Goal: Browse casually

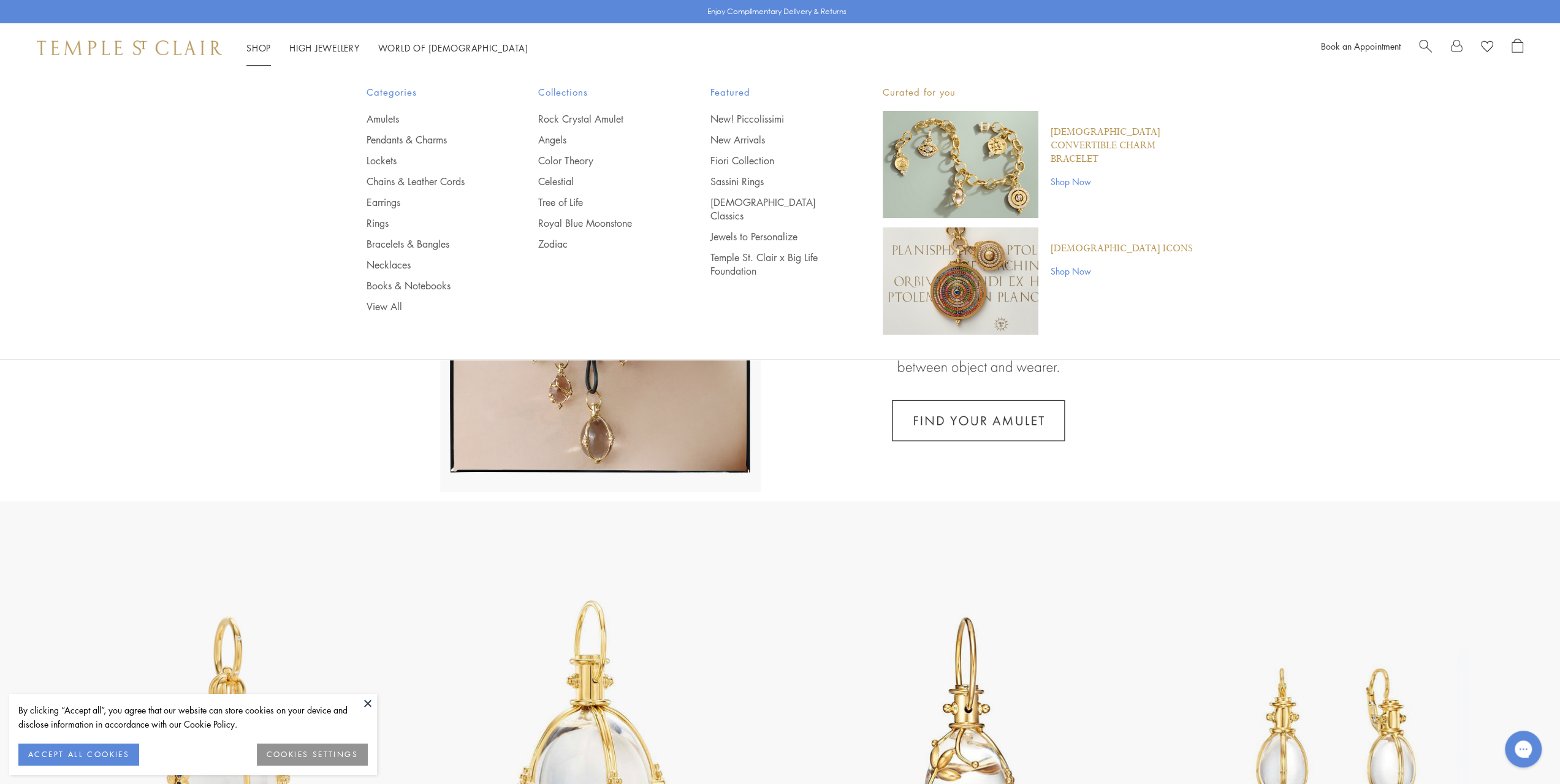
click at [265, 47] on link "Shop Shop" at bounding box center [258, 47] width 25 height 12
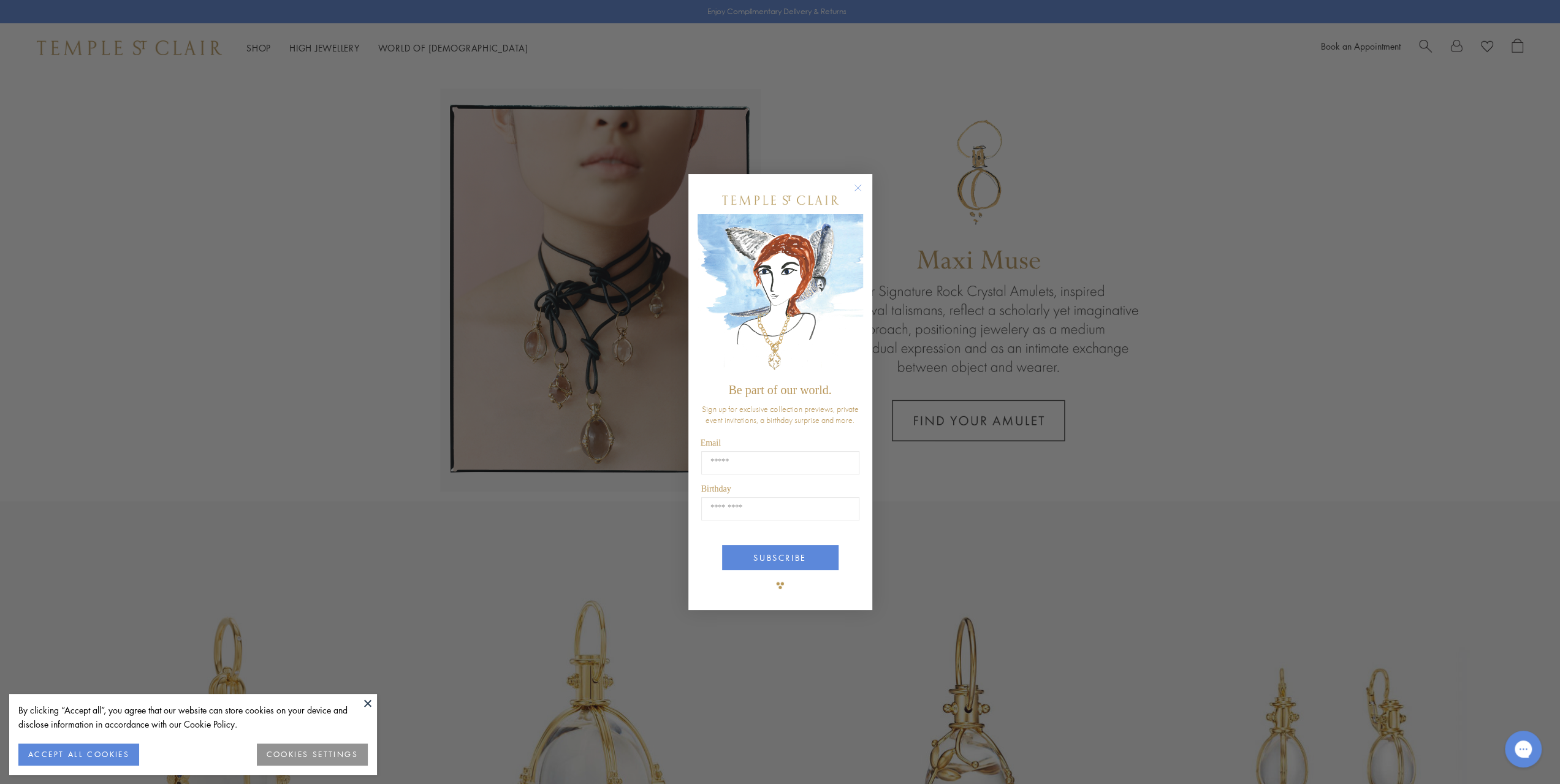
click at [853, 187] on circle "Close dialog" at bounding box center [858, 187] width 15 height 15
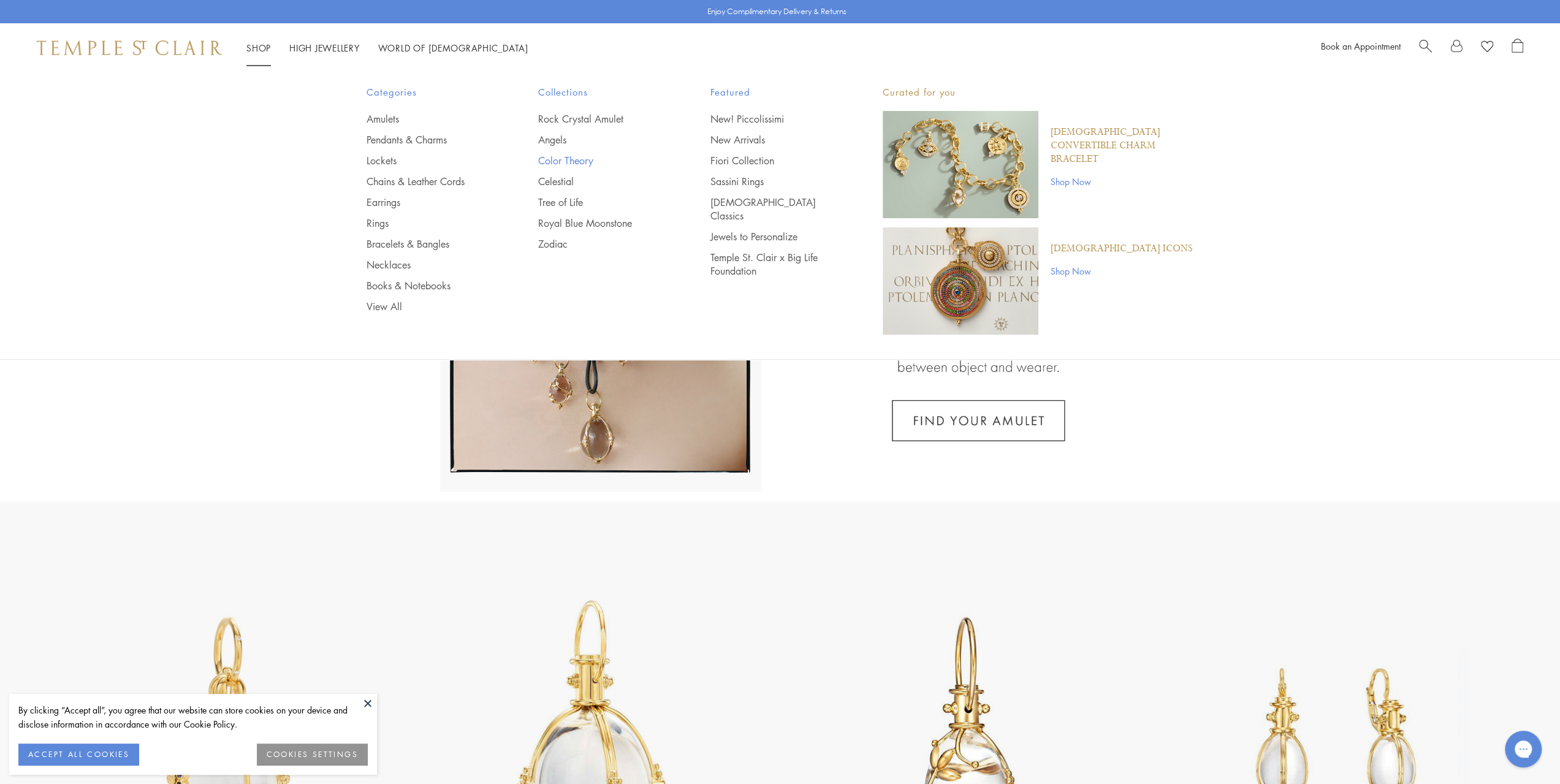
click at [569, 154] on link "Color Theory" at bounding box center [600, 160] width 124 height 14
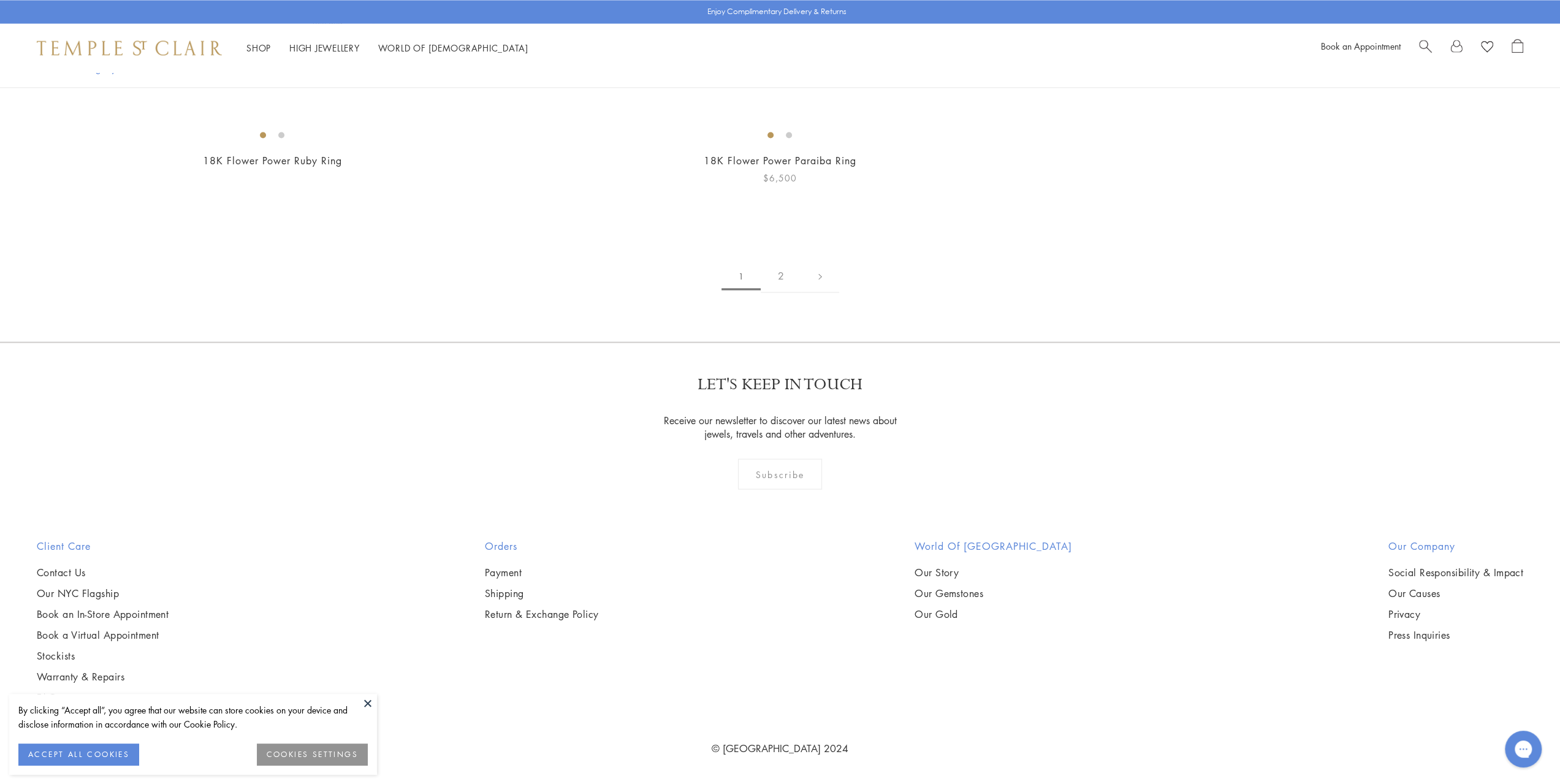
scroll to position [10053, 0]
click at [780, 293] on link "2" at bounding box center [780, 275] width 41 height 34
